Goal: Navigation & Orientation: Find specific page/section

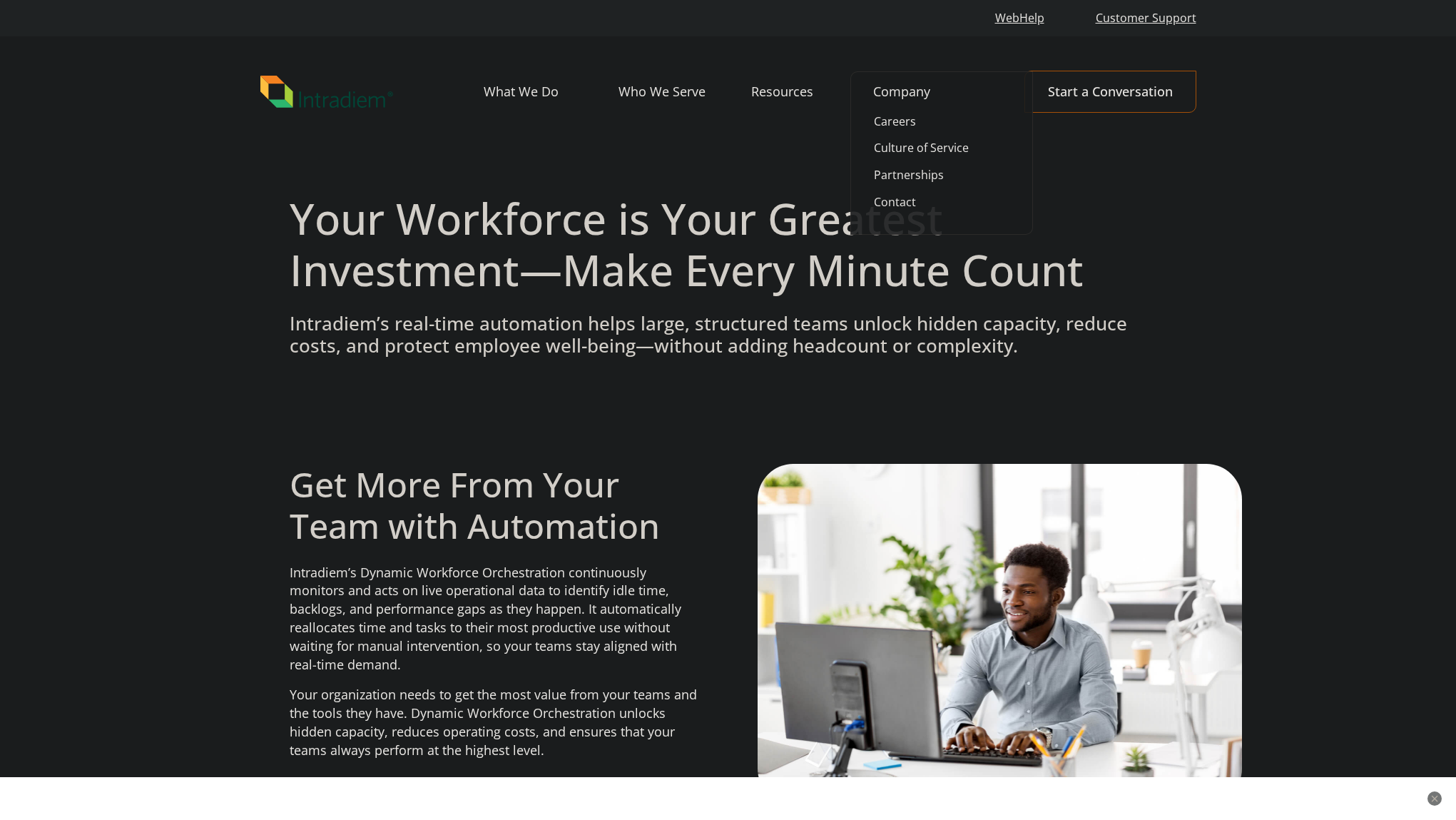
click at [893, 109] on link "Company" at bounding box center [931, 91] width 117 height 41
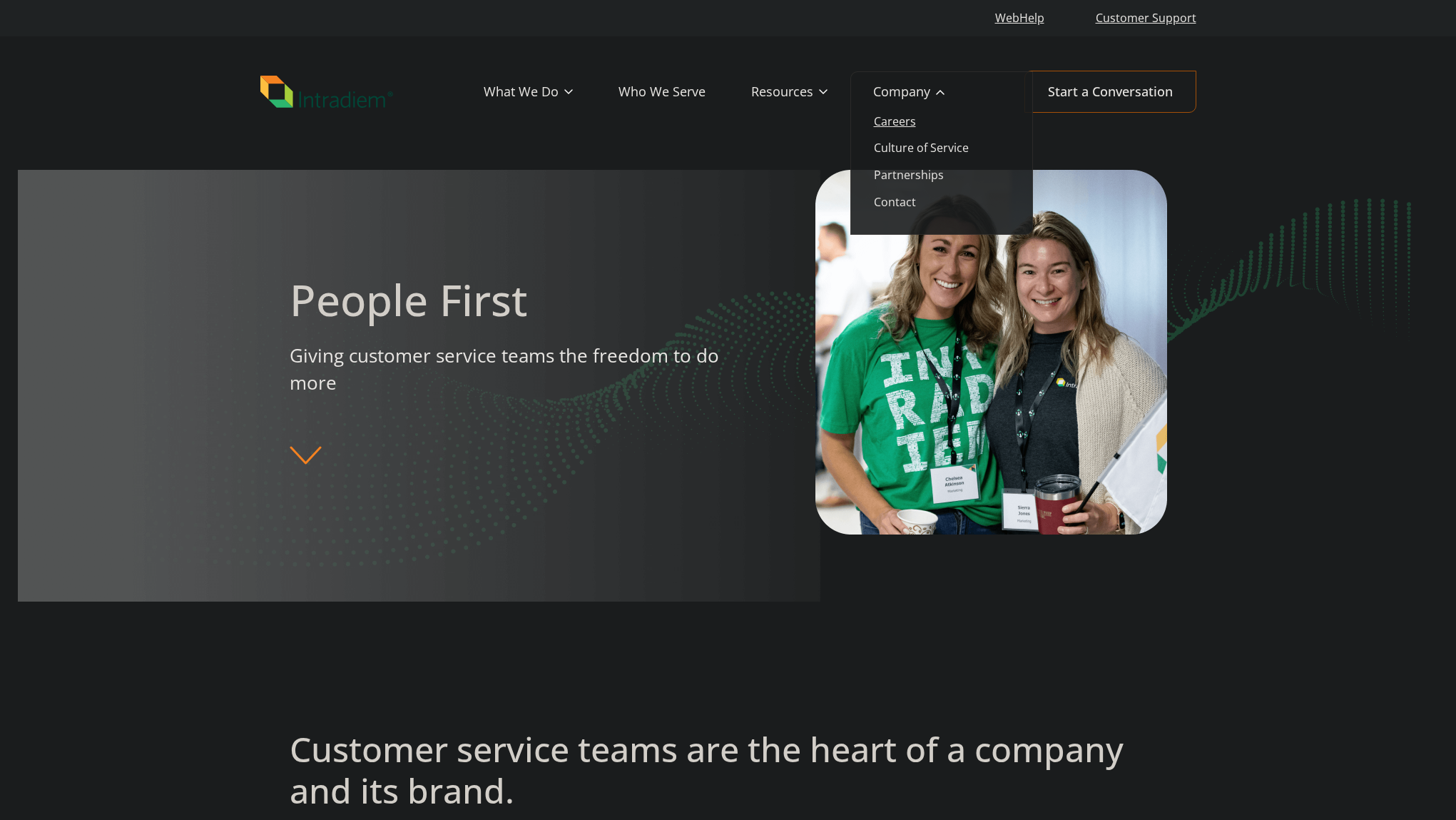
click at [907, 115] on link "Careers" at bounding box center [894, 121] width 42 height 15
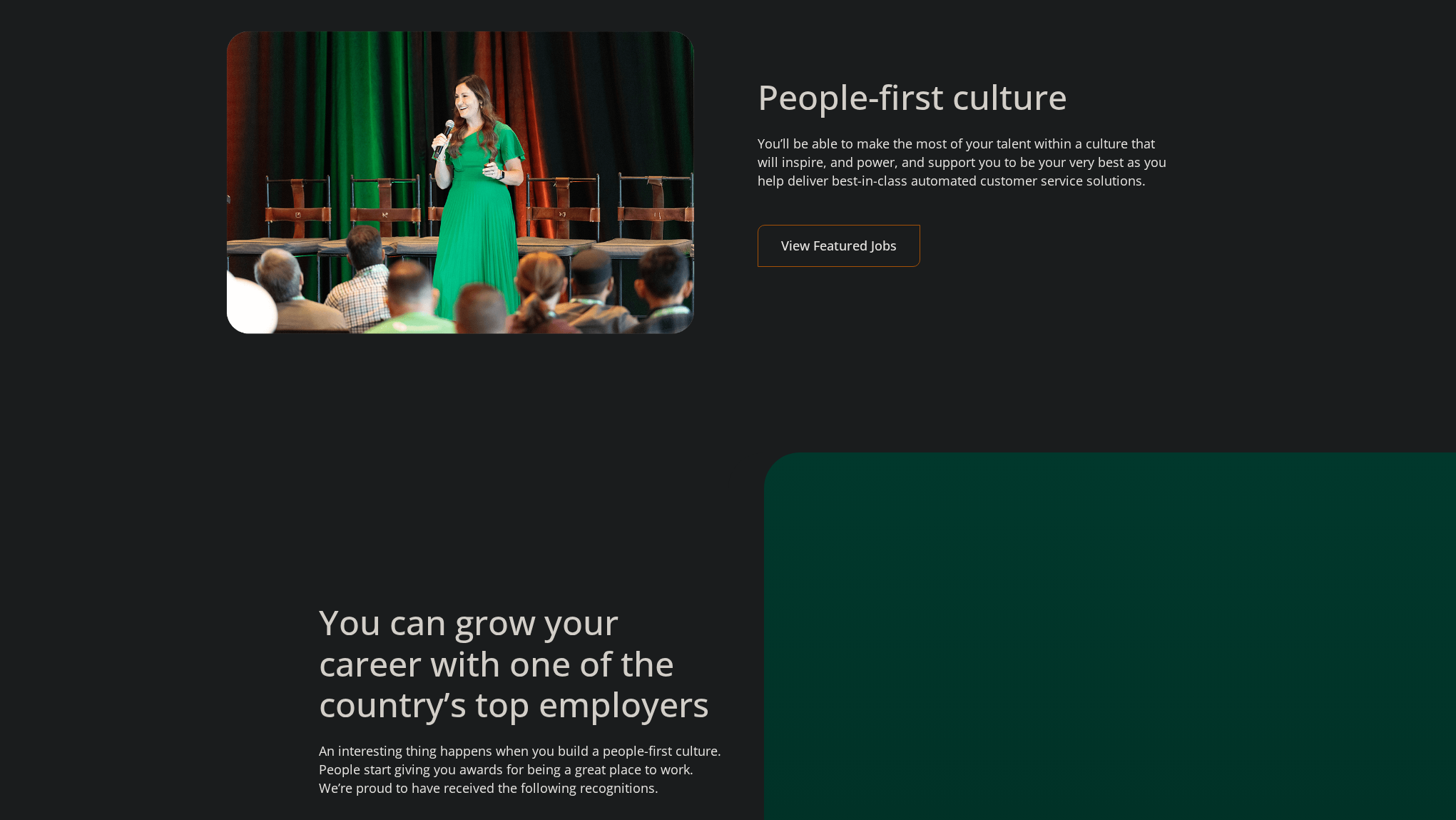
scroll to position [545, 0]
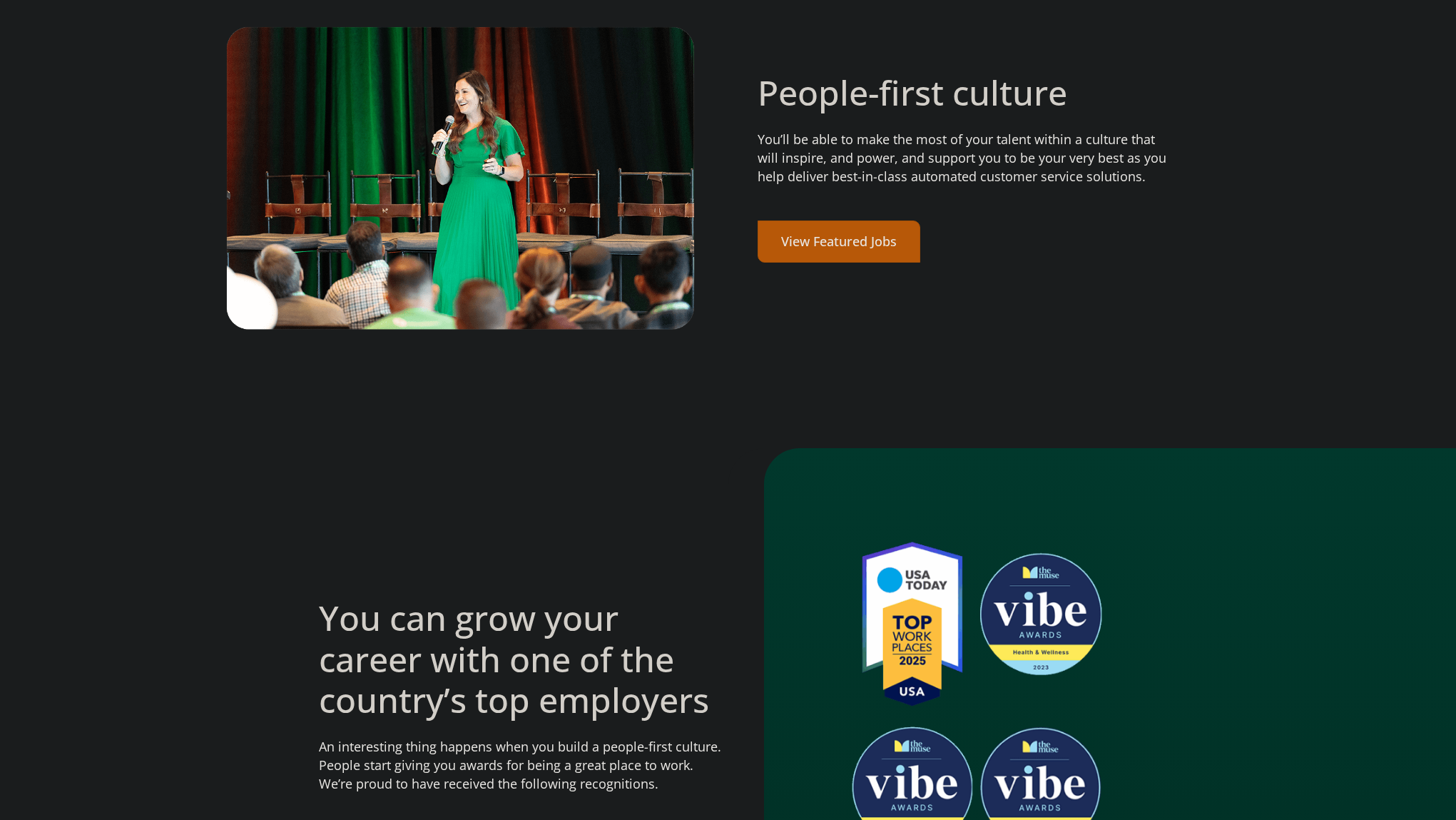
click at [804, 257] on link "View Featured Jobs" at bounding box center [839, 241] width 162 height 42
